Goal: Task Accomplishment & Management: Use online tool/utility

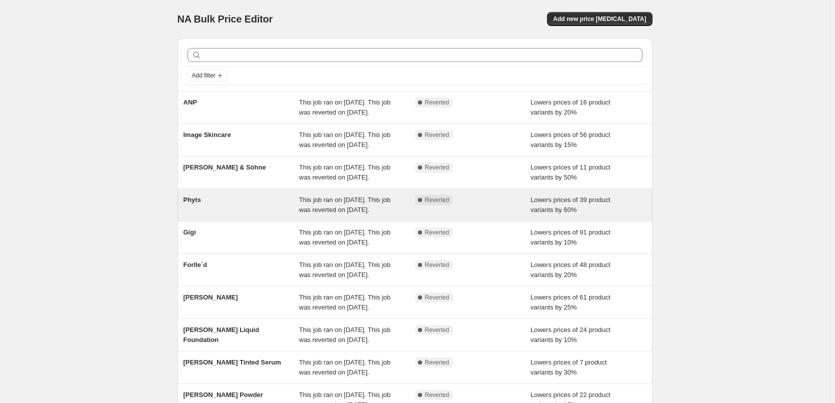
scroll to position [200, 0]
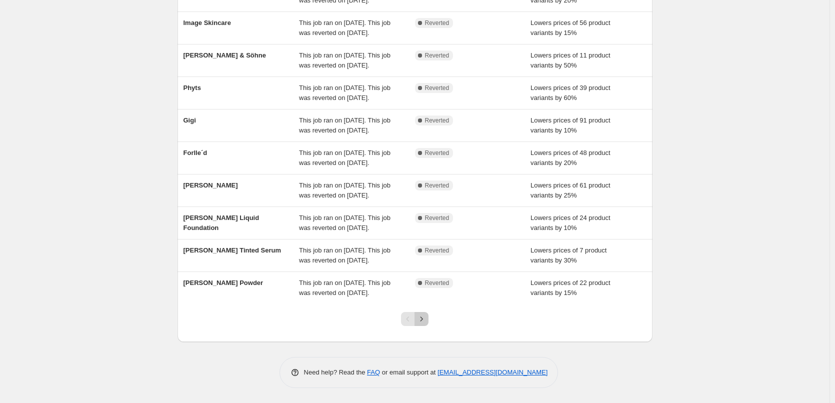
click at [420, 324] on icon "Next" at bounding box center [421, 319] width 10 height 10
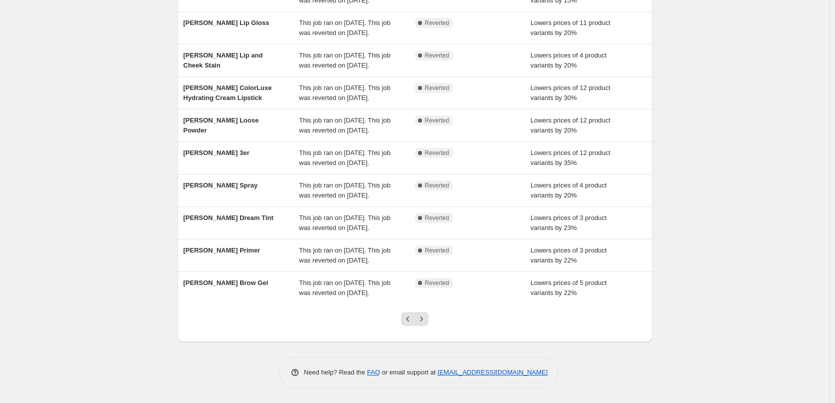
scroll to position [212, 0]
click at [432, 328] on div at bounding box center [414, 323] width 40 height 38
click at [426, 326] on div at bounding box center [414, 323] width 40 height 38
click at [426, 321] on icon "Next" at bounding box center [421, 319] width 10 height 10
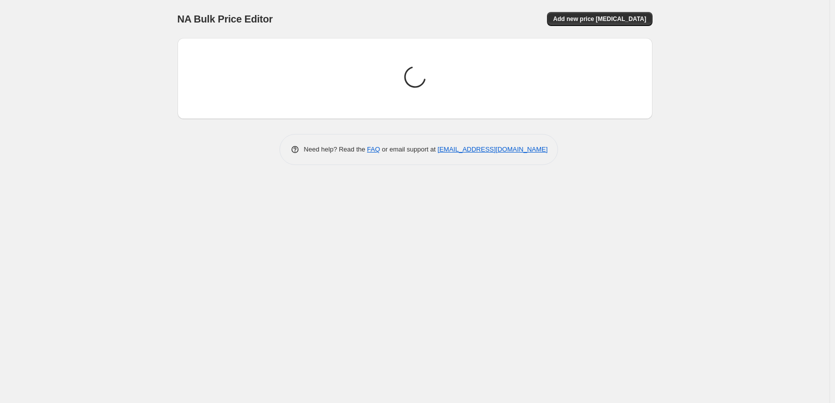
scroll to position [0, 0]
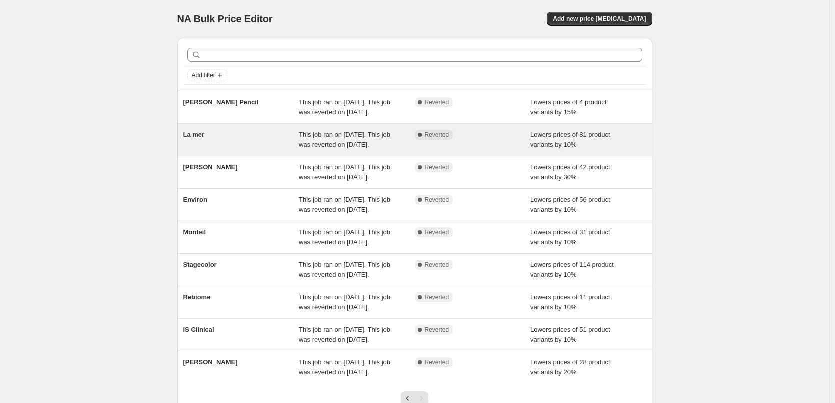
click at [216, 150] on div "La mer" at bounding box center [241, 140] width 116 height 20
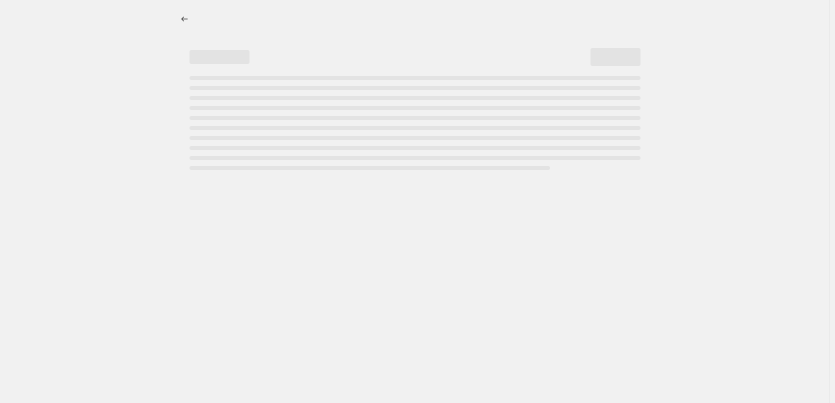
select select "percentage"
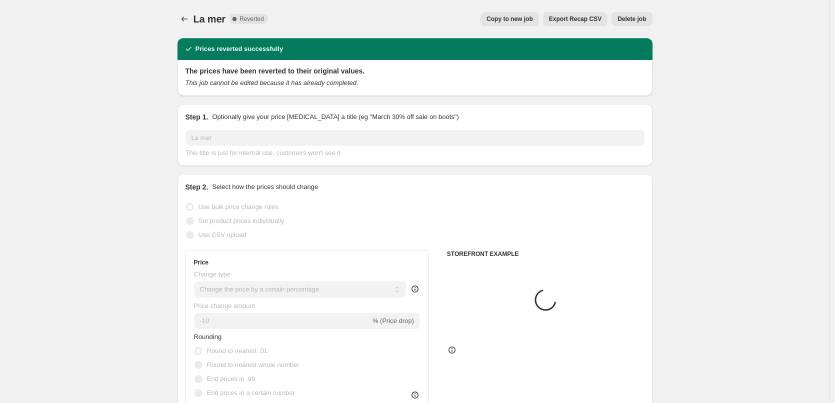
select select "vendor"
click at [533, 20] on span "Copy to new job" at bounding box center [509, 19] width 46 height 8
select select "percentage"
select select "vendor"
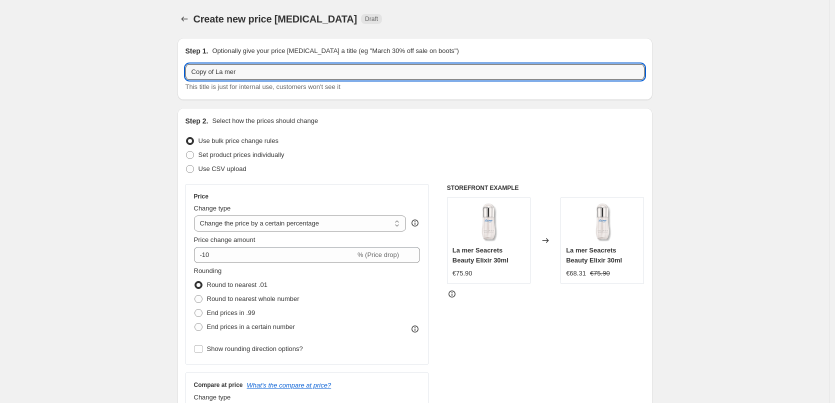
drag, startPoint x: 217, startPoint y: 72, endPoint x: 84, endPoint y: 68, distance: 133.0
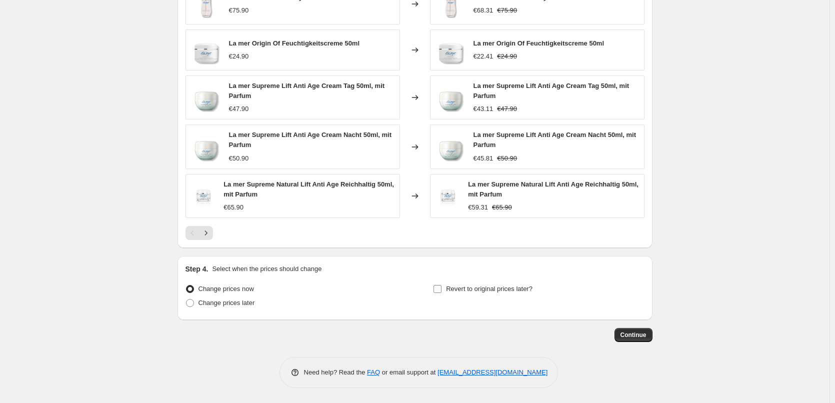
type input "La mer"
click at [484, 282] on label "Revert to original prices later?" at bounding box center [482, 289] width 99 height 14
click at [441, 285] on input "Revert to original prices later?" at bounding box center [437, 289] width 8 height 8
checkbox input "true"
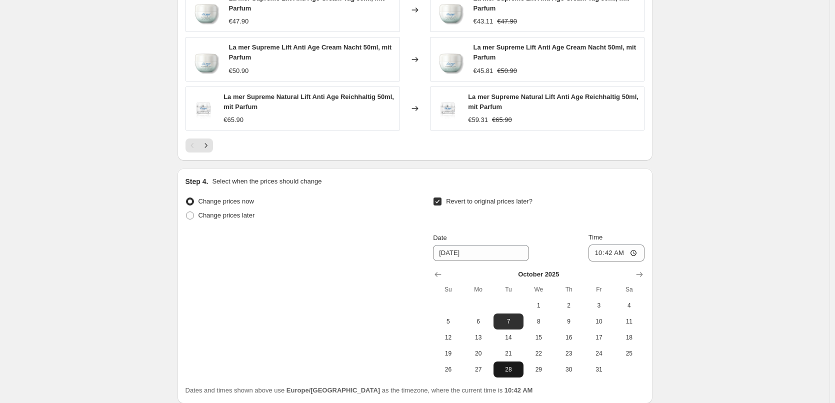
scroll to position [890, 0]
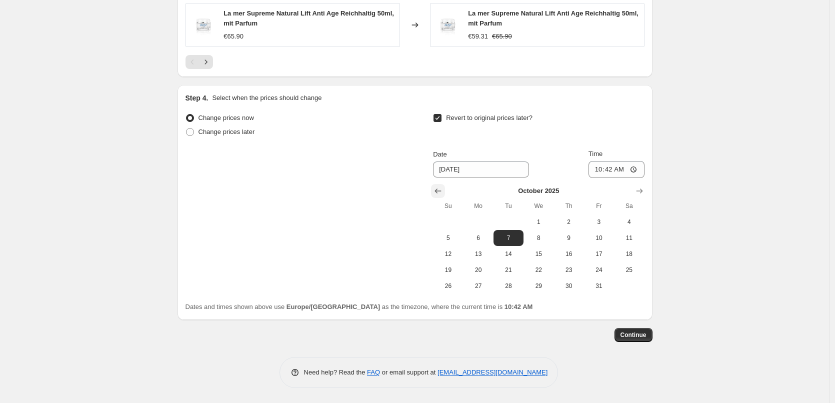
click at [440, 192] on icon "Show previous month, September 2025" at bounding box center [438, 191] width 10 height 10
click at [642, 189] on icon "Show next month, October 2025" at bounding box center [639, 191] width 10 height 10
click at [547, 224] on span "1" at bounding box center [538, 222] width 22 height 8
type input "10/1/2025"
click at [597, 165] on input "10:42" at bounding box center [616, 169] width 56 height 17
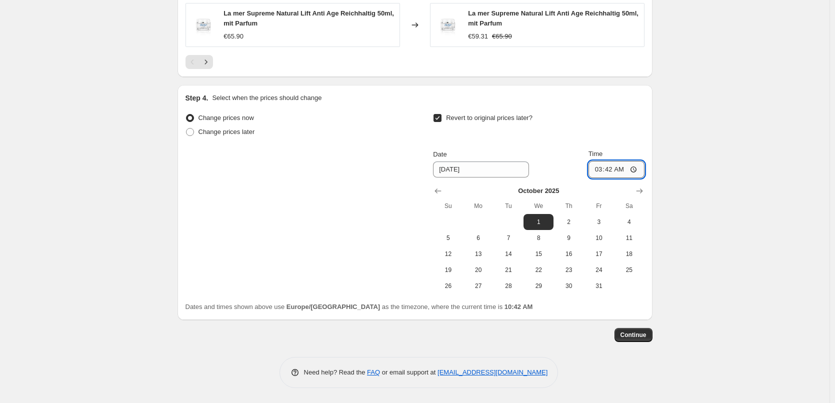
type input "03:00"
click at [633, 340] on button "Continue" at bounding box center [633, 335] width 38 height 14
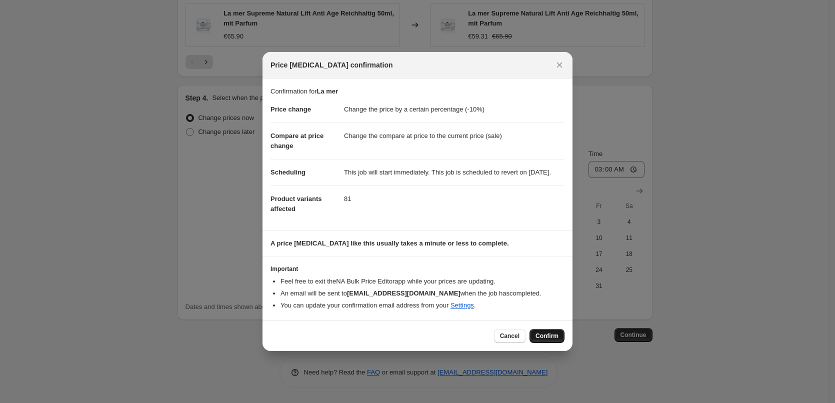
click at [550, 335] on button "Confirm" at bounding box center [546, 336] width 35 height 14
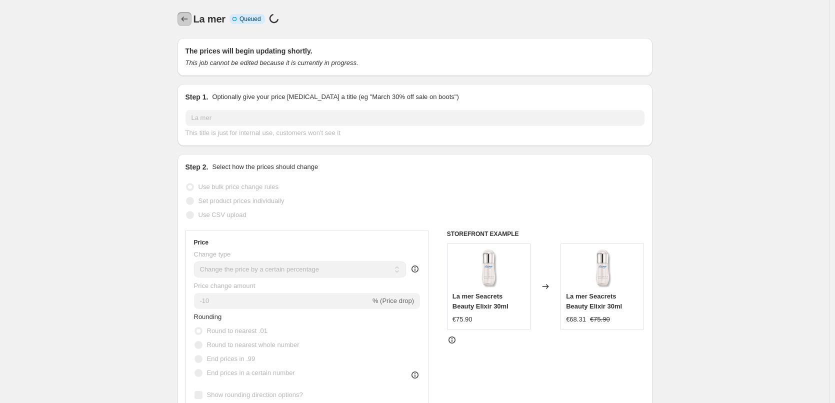
click at [187, 22] on icon "Price change jobs" at bounding box center [184, 19] width 10 height 10
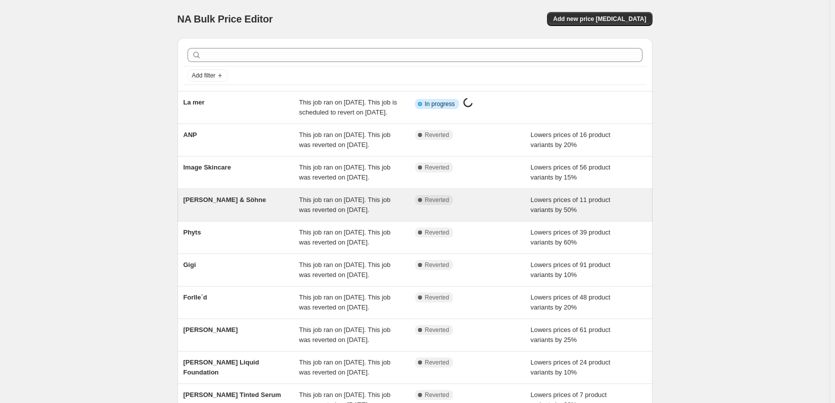
scroll to position [212, 0]
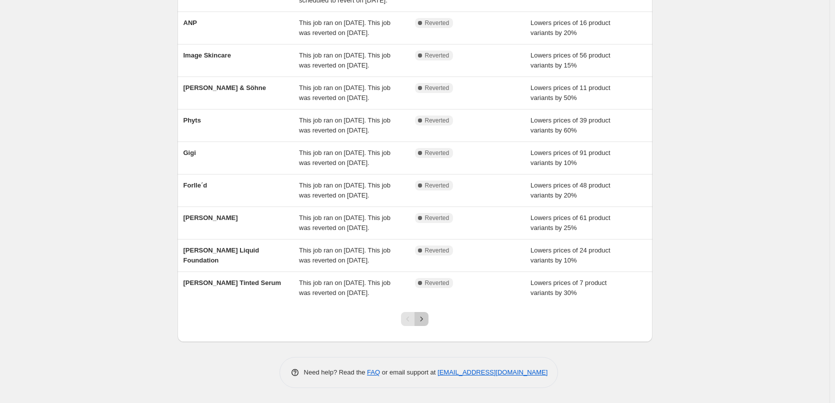
click at [426, 318] on icon "Next" at bounding box center [421, 319] width 10 height 10
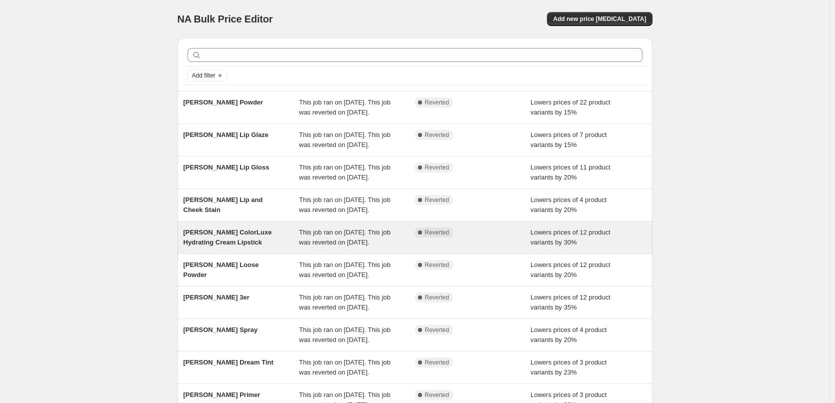
scroll to position [150, 0]
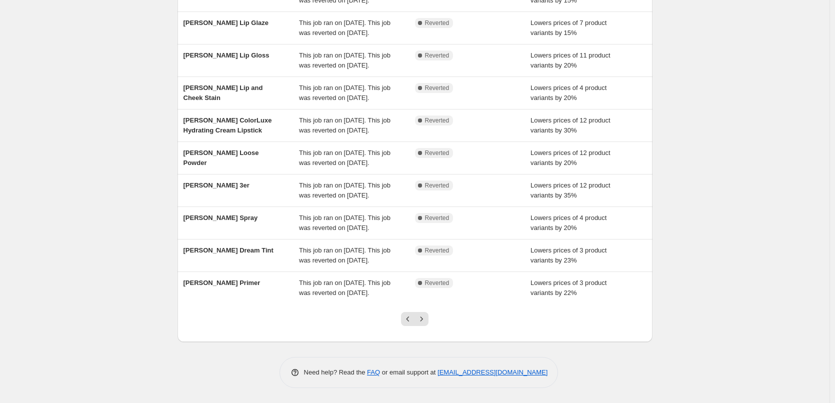
click at [434, 342] on div at bounding box center [414, 323] width 40 height 38
click at [428, 326] on button "Next" at bounding box center [421, 319] width 14 height 14
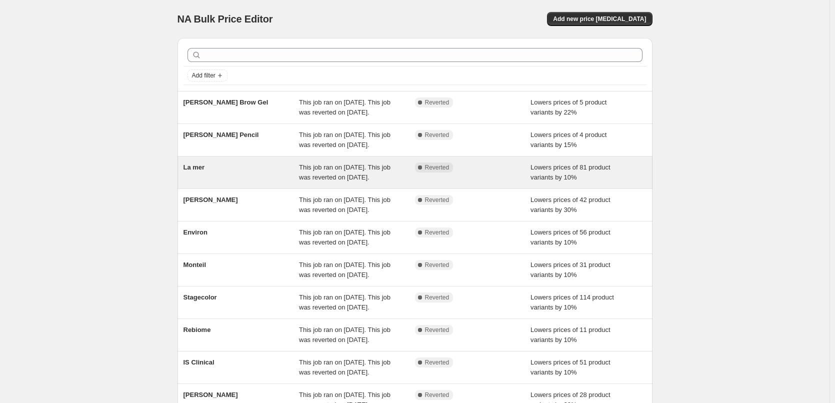
click at [216, 182] on div "La mer" at bounding box center [241, 172] width 116 height 20
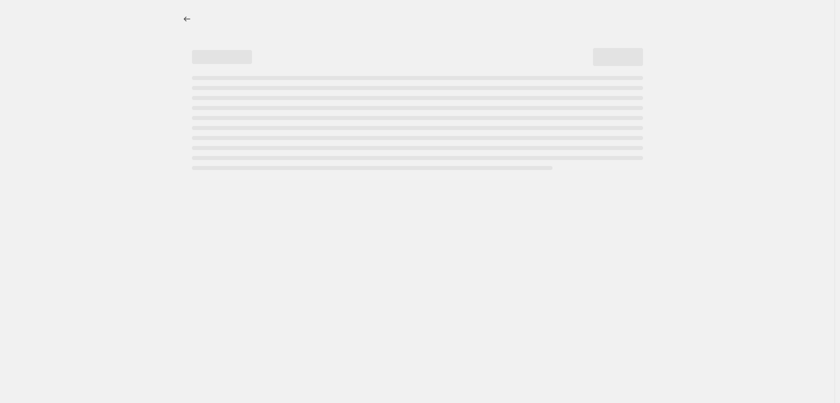
select select "percentage"
select select "vendor"
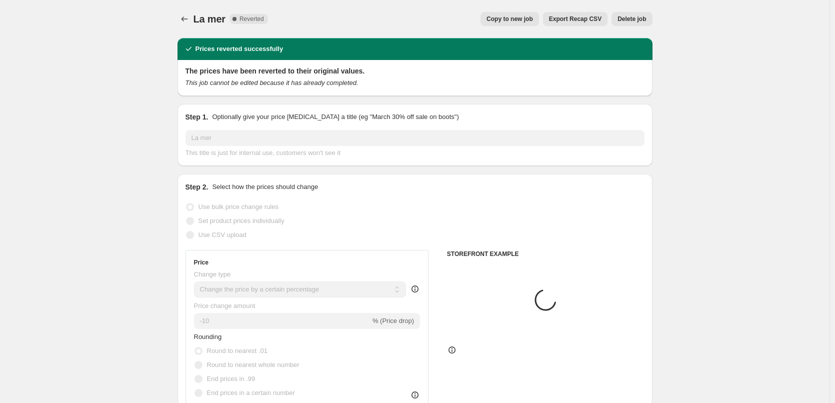
click at [644, 16] on span "Delete job" at bounding box center [631, 19] width 28 height 8
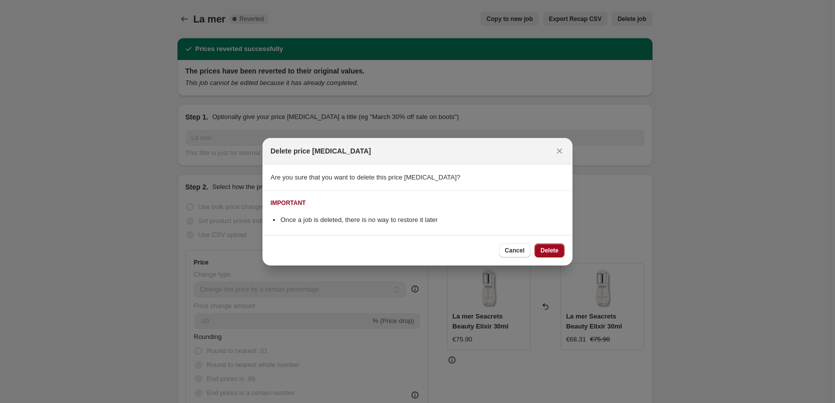
click at [546, 250] on span "Delete" at bounding box center [549, 250] width 18 height 8
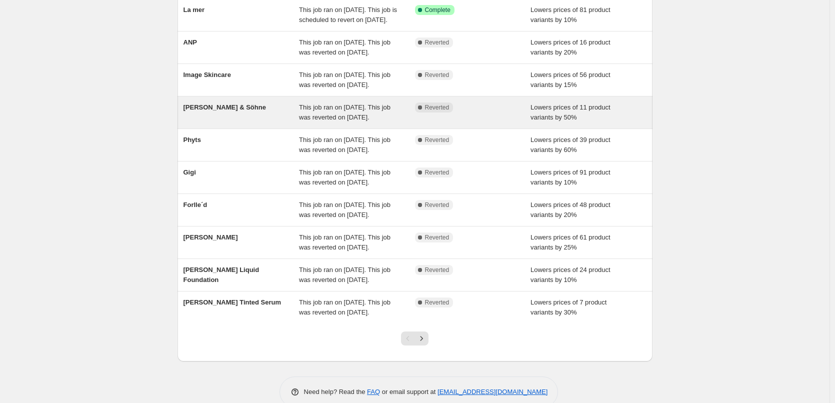
scroll to position [212, 0]
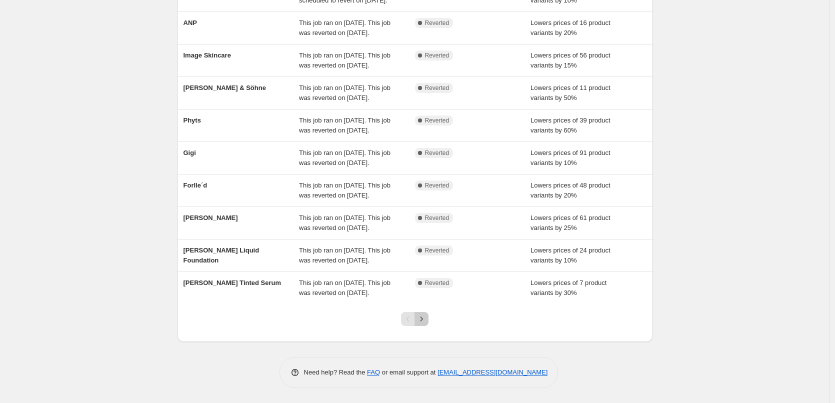
drag, startPoint x: 423, startPoint y: 316, endPoint x: 293, endPoint y: 325, distance: 129.8
click at [293, 325] on div at bounding box center [414, 323] width 475 height 38
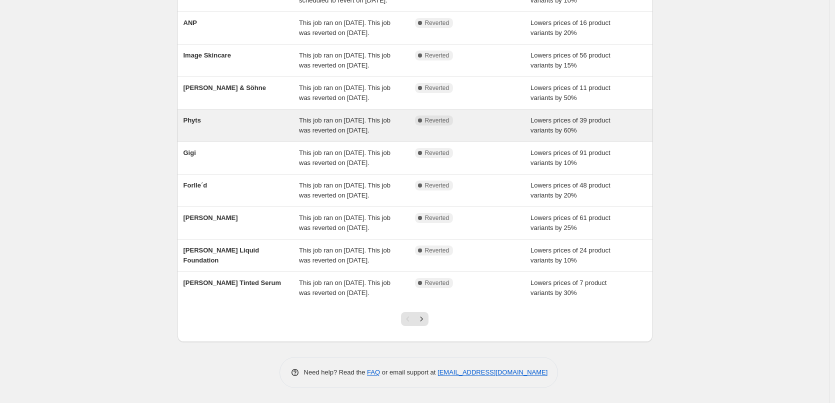
click at [196, 115] on div "Phyts" at bounding box center [241, 125] width 116 height 20
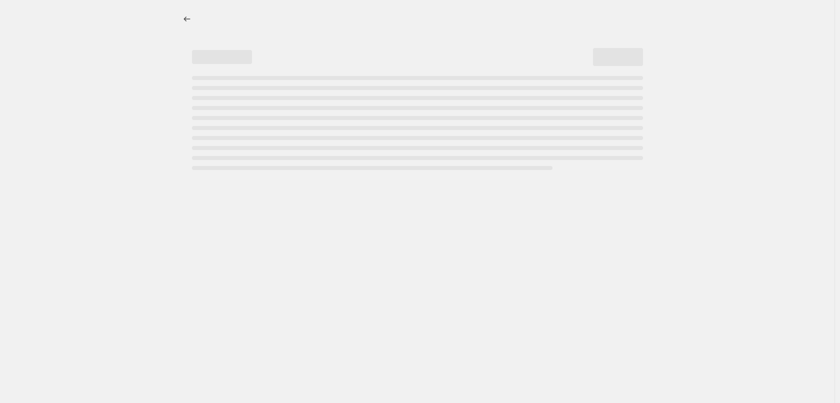
select select "percentage"
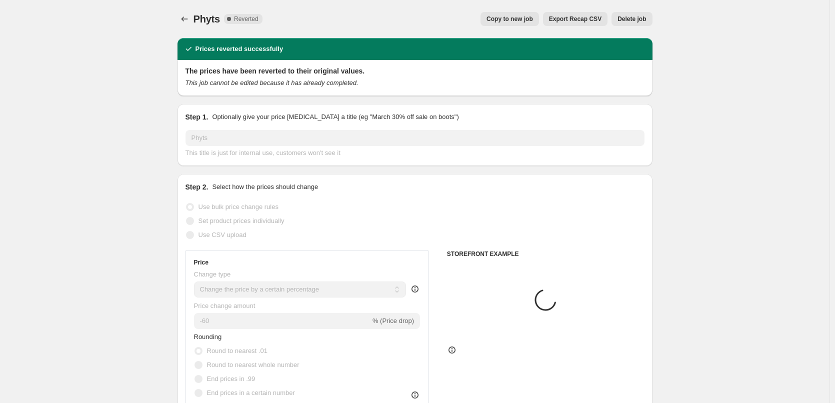
select select "vendor"
click at [539, 14] on button "Copy to new job" at bounding box center [509, 19] width 58 height 14
select select "percentage"
select select "vendor"
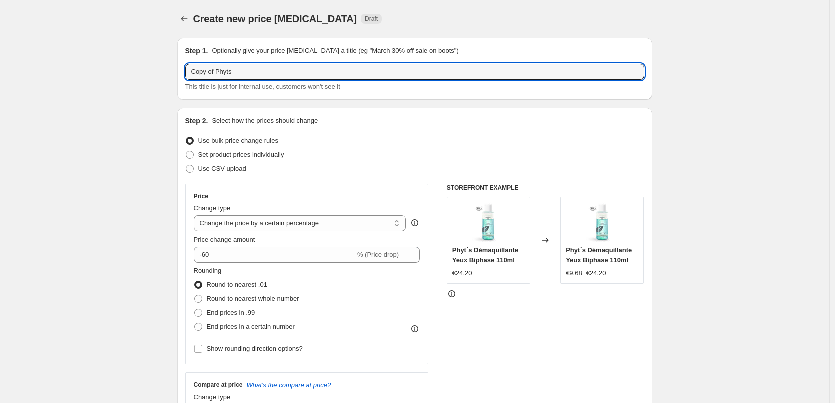
drag, startPoint x: 218, startPoint y: 73, endPoint x: 107, endPoint y: 67, distance: 111.2
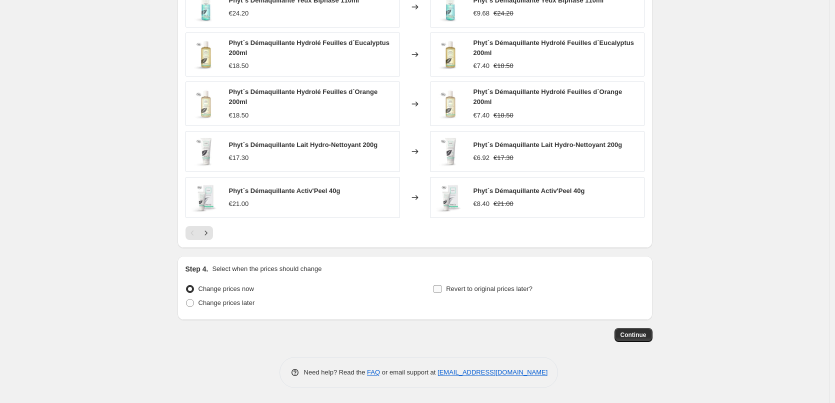
type input "Phyts"
click at [506, 288] on span "Revert to original prices later?" at bounding box center [489, 288] width 86 height 7
click at [441, 288] on input "Revert to original prices later?" at bounding box center [437, 289] width 8 height 8
checkbox input "true"
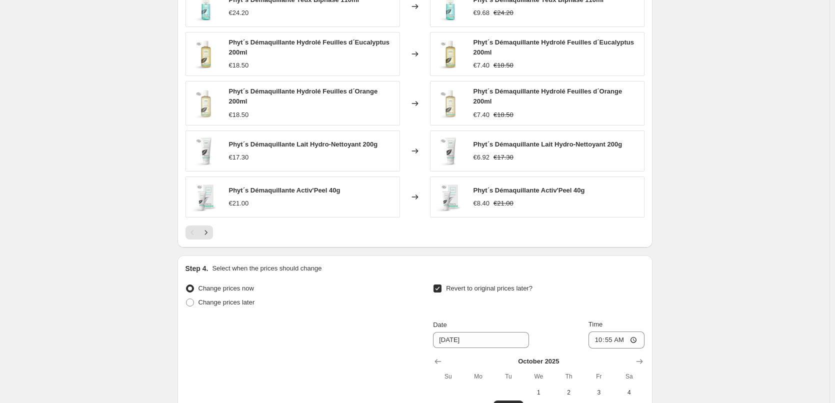
scroll to position [887, 0]
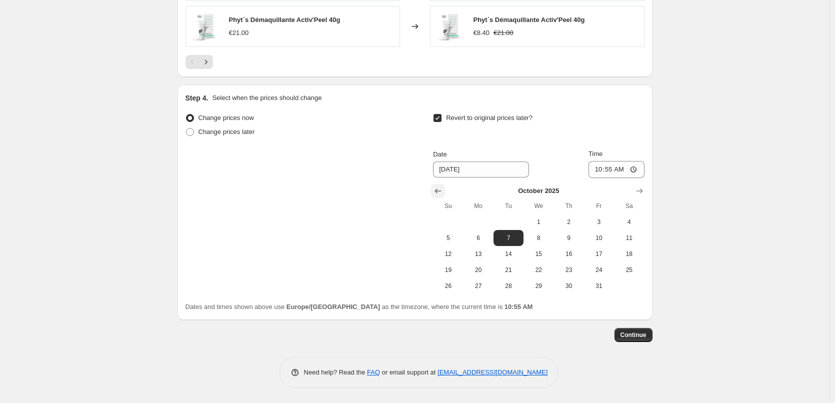
click at [440, 193] on icon "Show previous month, September 2025" at bounding box center [438, 190] width 6 height 5
click at [641, 186] on icon "Show next month, October 2025" at bounding box center [639, 191] width 10 height 10
click at [547, 222] on span "1" at bounding box center [538, 222] width 22 height 8
type input "10/1/2025"
click at [599, 172] on input "10:55" at bounding box center [616, 169] width 56 height 17
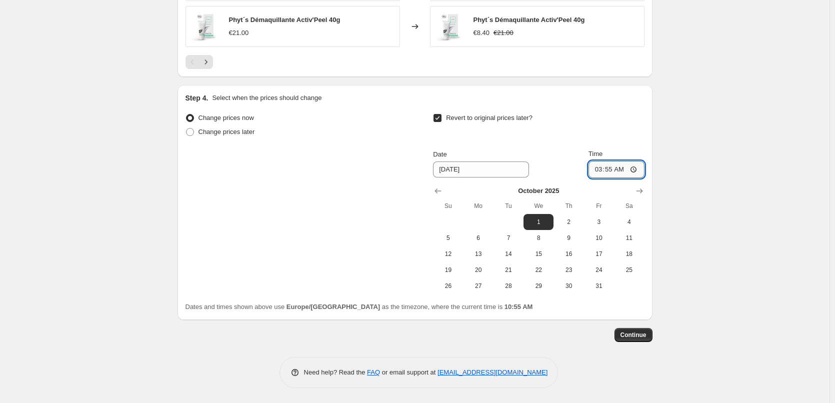
type input "03:00"
click at [625, 332] on span "Continue" at bounding box center [633, 335] width 26 height 8
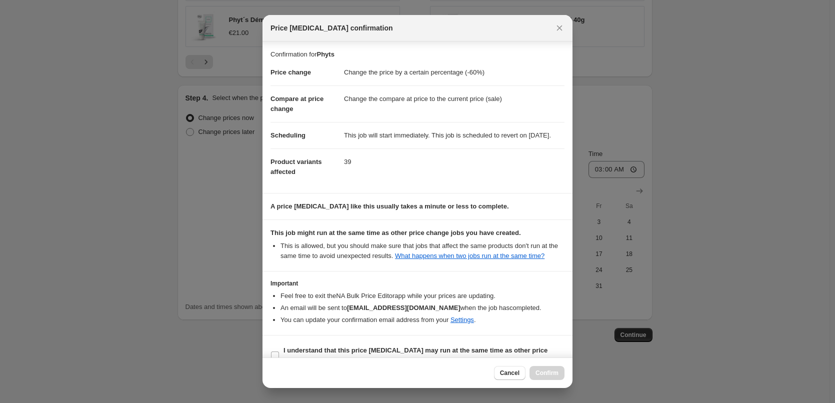
scroll to position [28, 0]
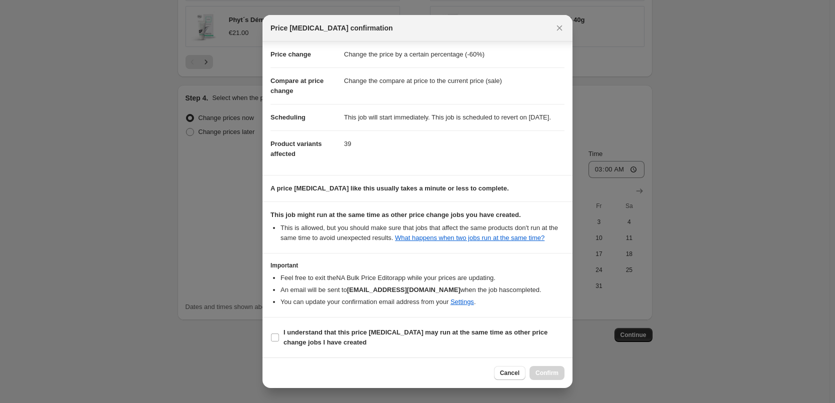
click at [323, 317] on div "Confirmation for Phyts Price change Change the price by a certain percentage (-…" at bounding box center [417, 199] width 310 height 316
click at [316, 340] on b "I understand that this price change job may run at the same time as other price…" at bounding box center [415, 336] width 264 height 17
click at [279, 340] on input "I understand that this price change job may run at the same time as other price…" at bounding box center [275, 337] width 8 height 8
checkbox input "true"
click at [543, 374] on span "Confirm" at bounding box center [546, 373] width 23 height 8
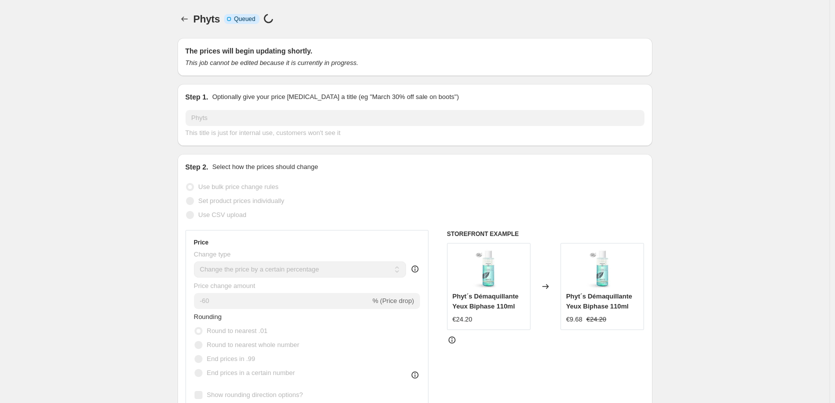
click at [194, 32] on div "Phyts. This page is ready Phyts Info Incomplete Queued Price change job in prog…" at bounding box center [414, 19] width 475 height 38
click at [189, 23] on icon "Price change jobs" at bounding box center [184, 19] width 10 height 10
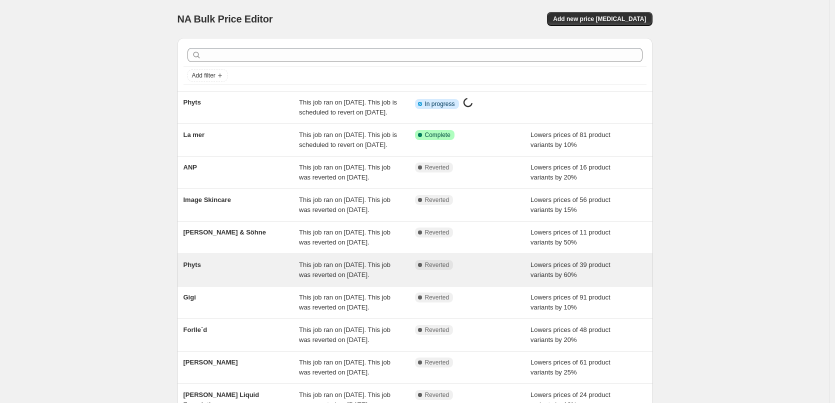
click at [199, 268] on span "Phyts" at bounding box center [191, 264] width 17 height 7
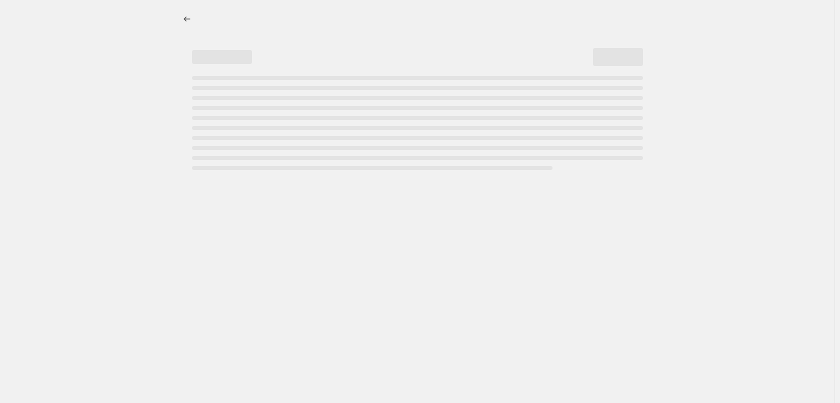
select select "percentage"
select select "vendor"
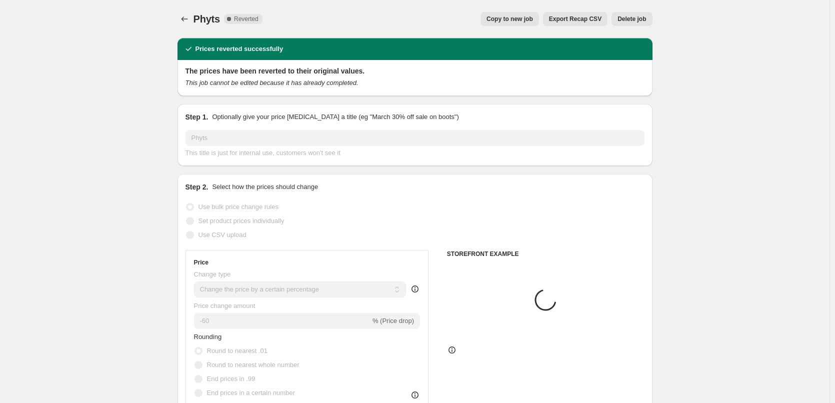
click at [628, 15] on button "Delete job" at bounding box center [631, 19] width 40 height 14
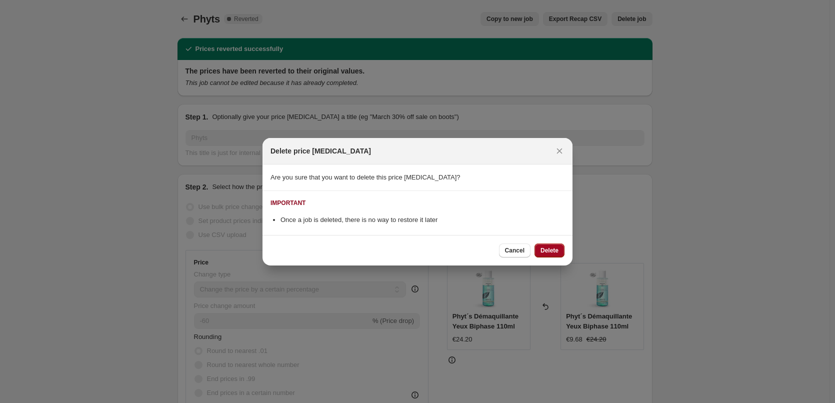
click at [550, 247] on span "Delete" at bounding box center [549, 250] width 18 height 8
